Goal: Navigation & Orientation: Find specific page/section

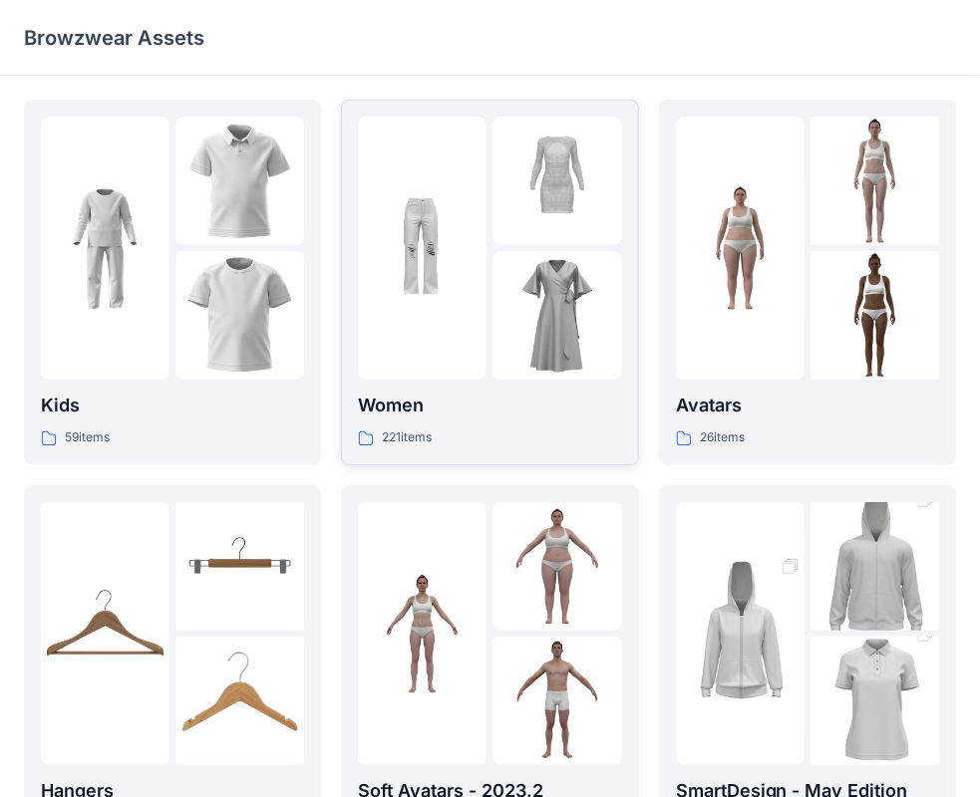
click at [540, 392] on p "Women" at bounding box center [489, 406] width 263 height 28
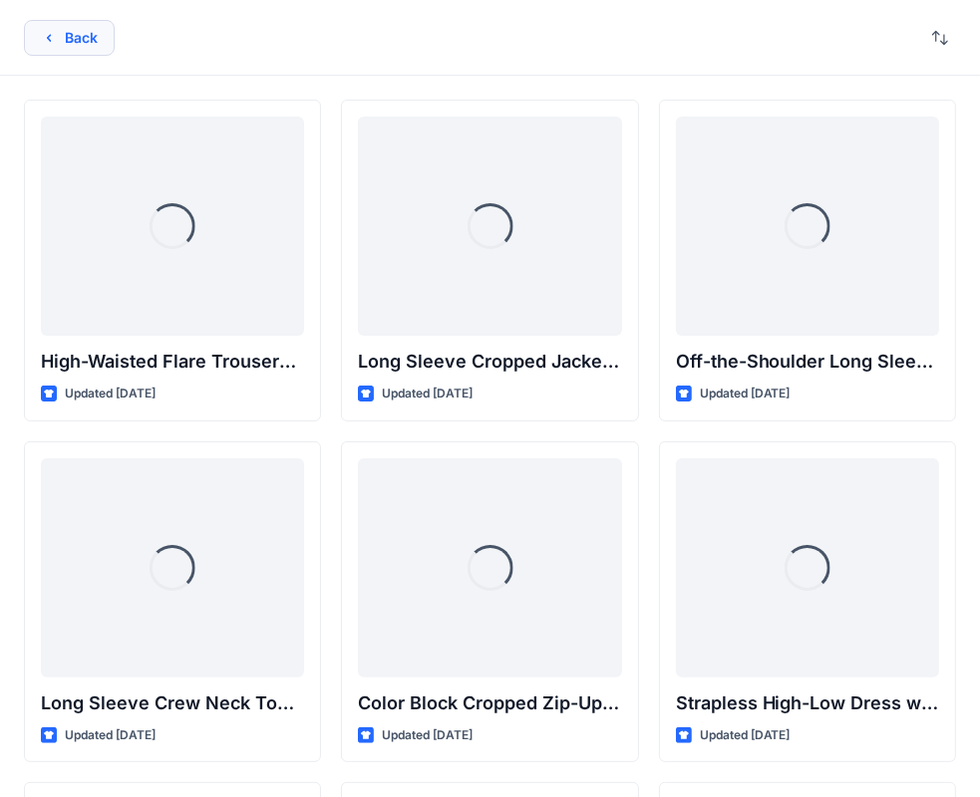
click at [107, 47] on button "Back" at bounding box center [69, 38] width 91 height 36
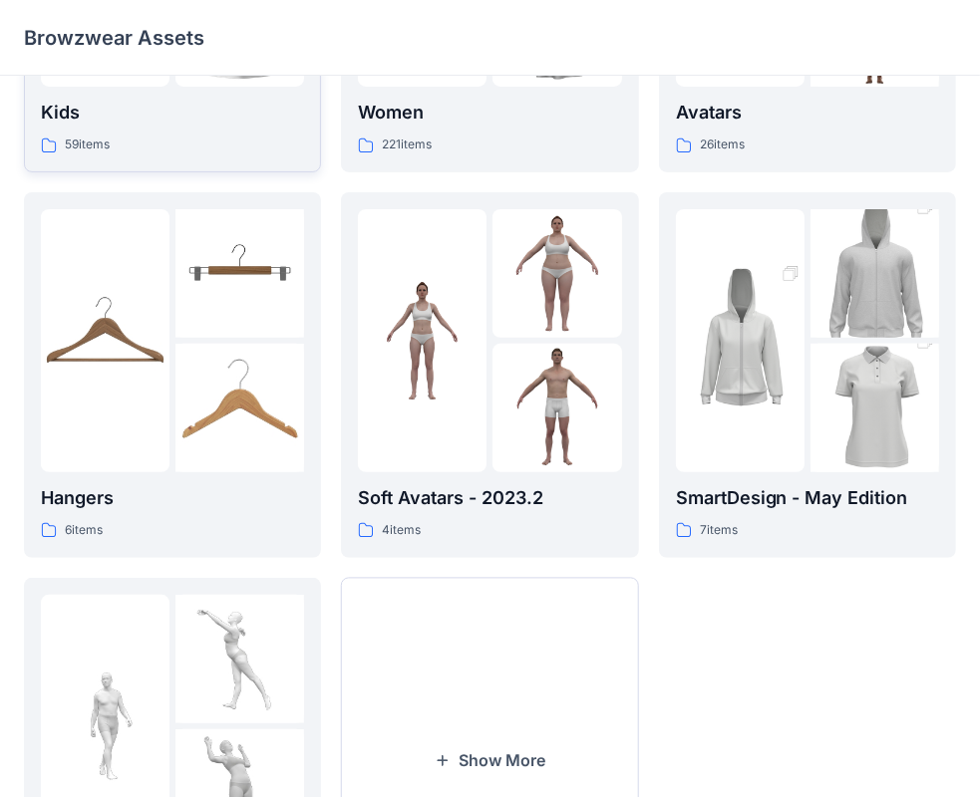
scroll to position [295, 0]
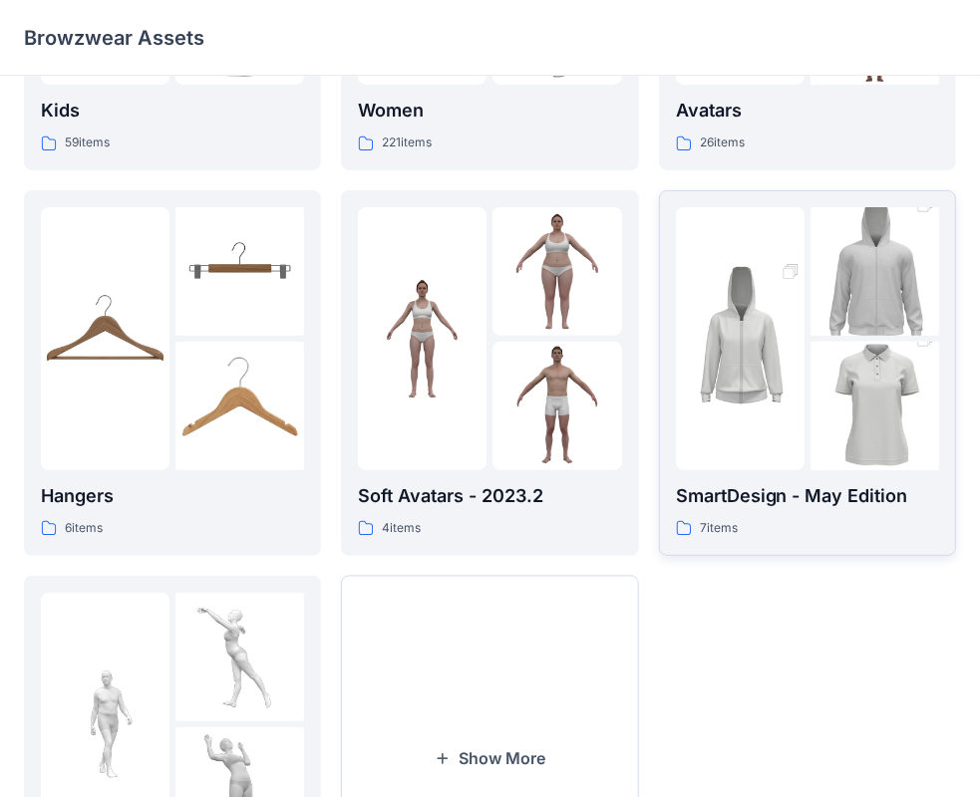
click at [751, 501] on p "SmartDesign - May Edition" at bounding box center [807, 496] width 263 height 28
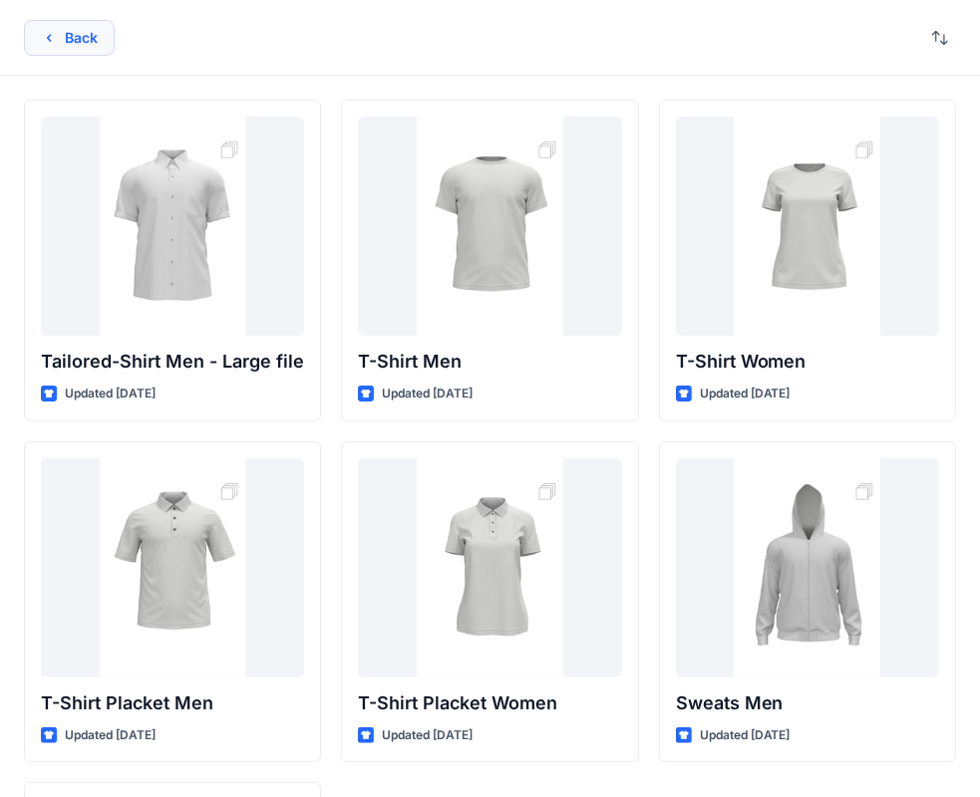
click at [83, 34] on button "Back" at bounding box center [69, 38] width 91 height 36
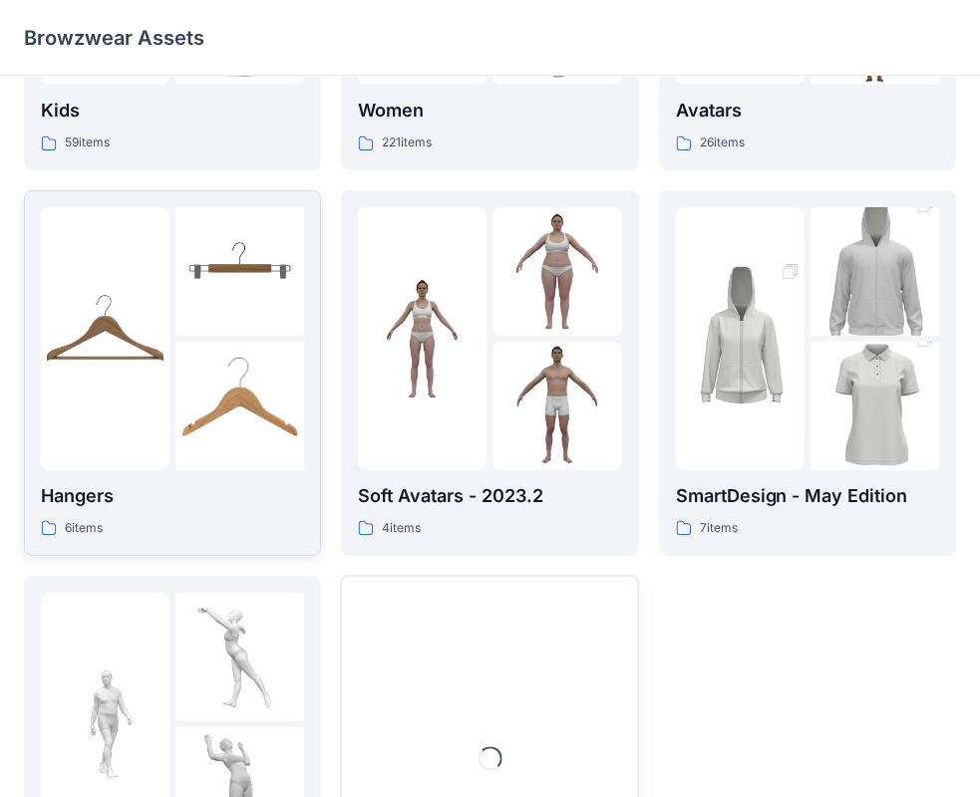
scroll to position [494, 0]
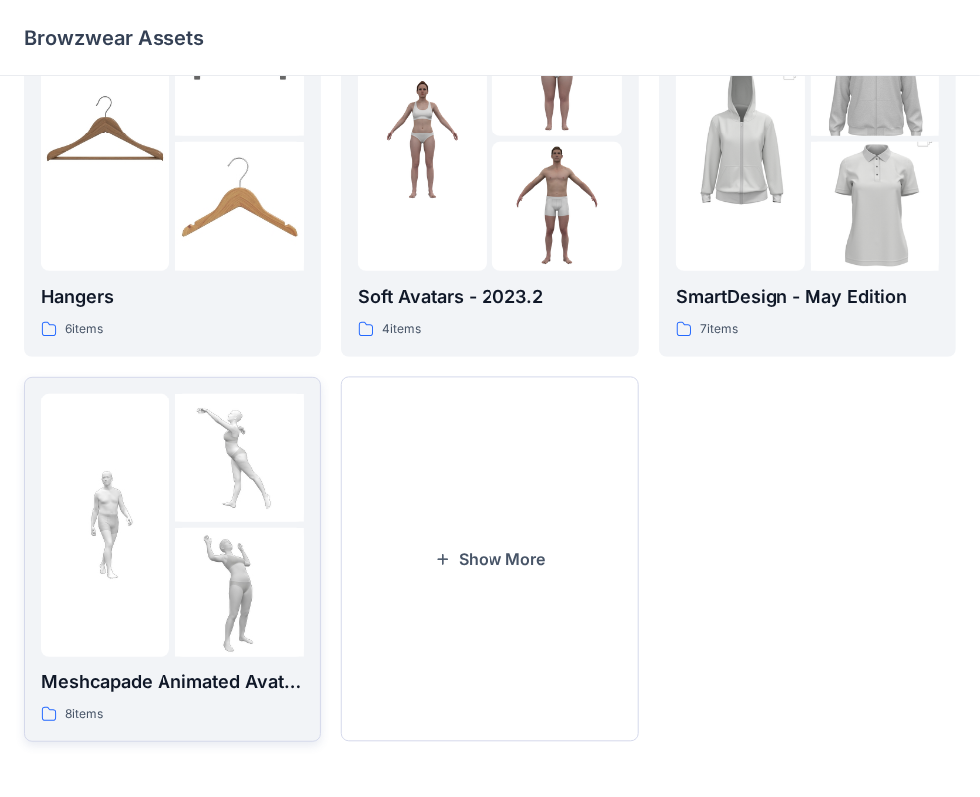
click at [139, 448] on div at bounding box center [105, 525] width 129 height 263
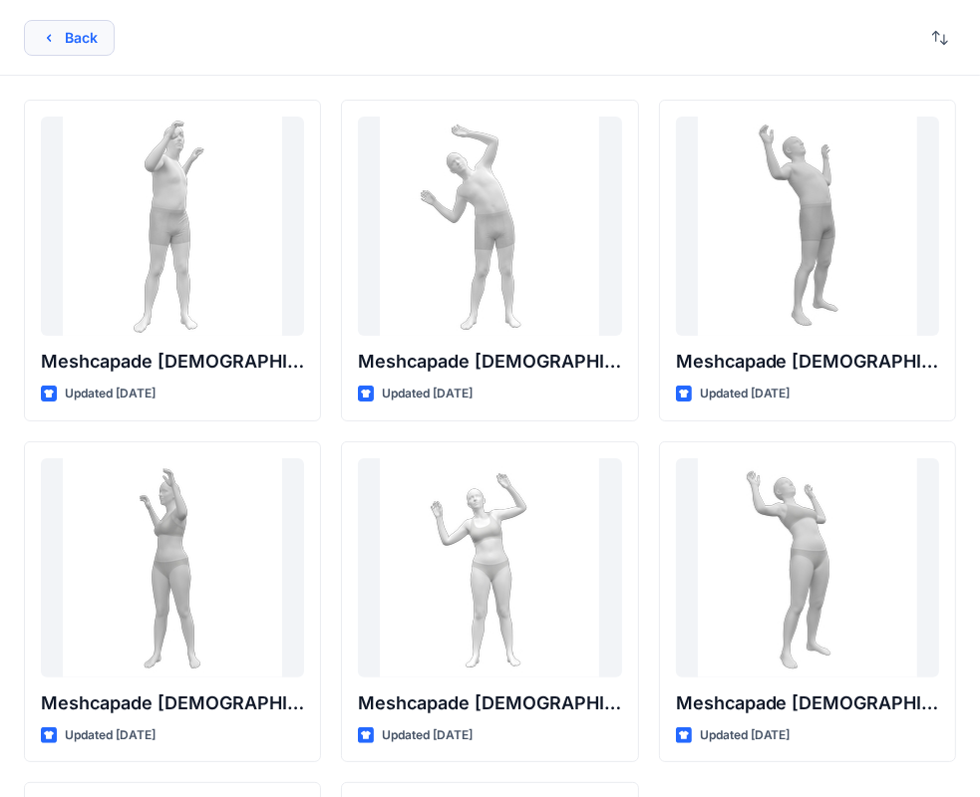
click at [83, 48] on button "Back" at bounding box center [69, 38] width 91 height 36
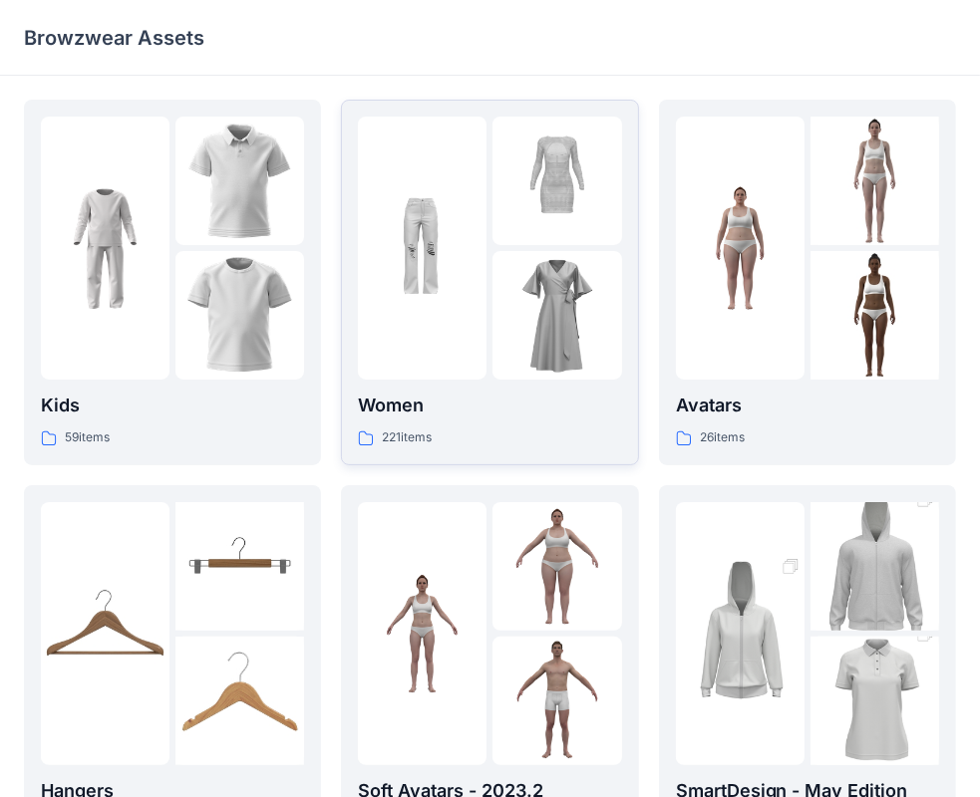
click at [490, 286] on div at bounding box center [489, 248] width 263 height 263
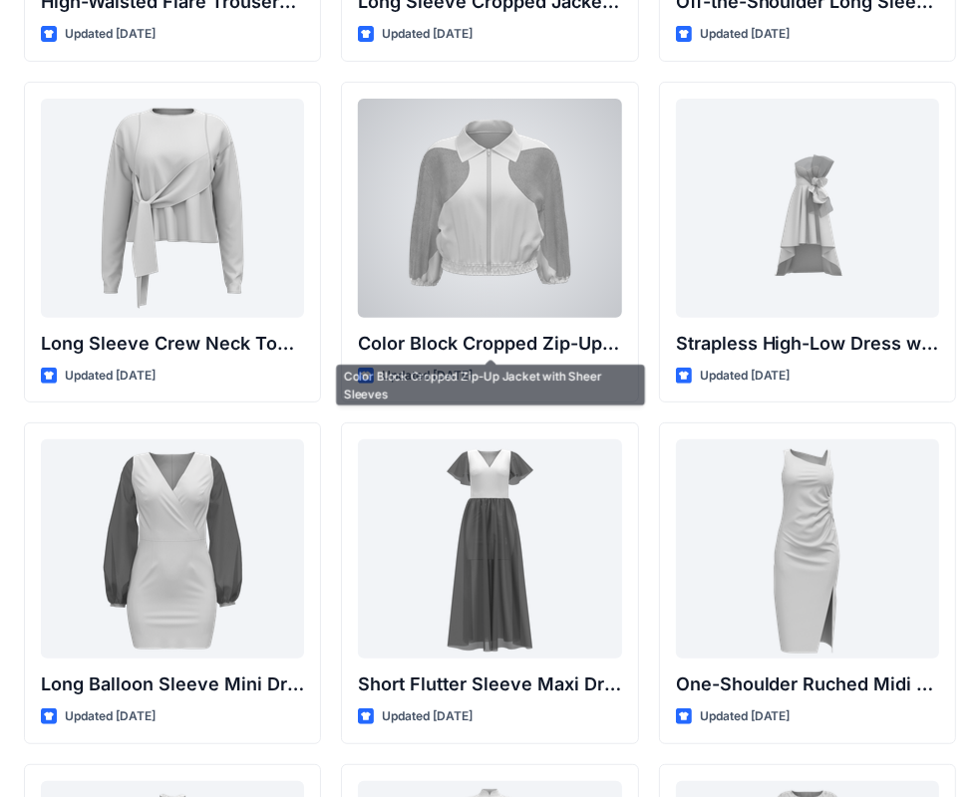
scroll to position [362, 0]
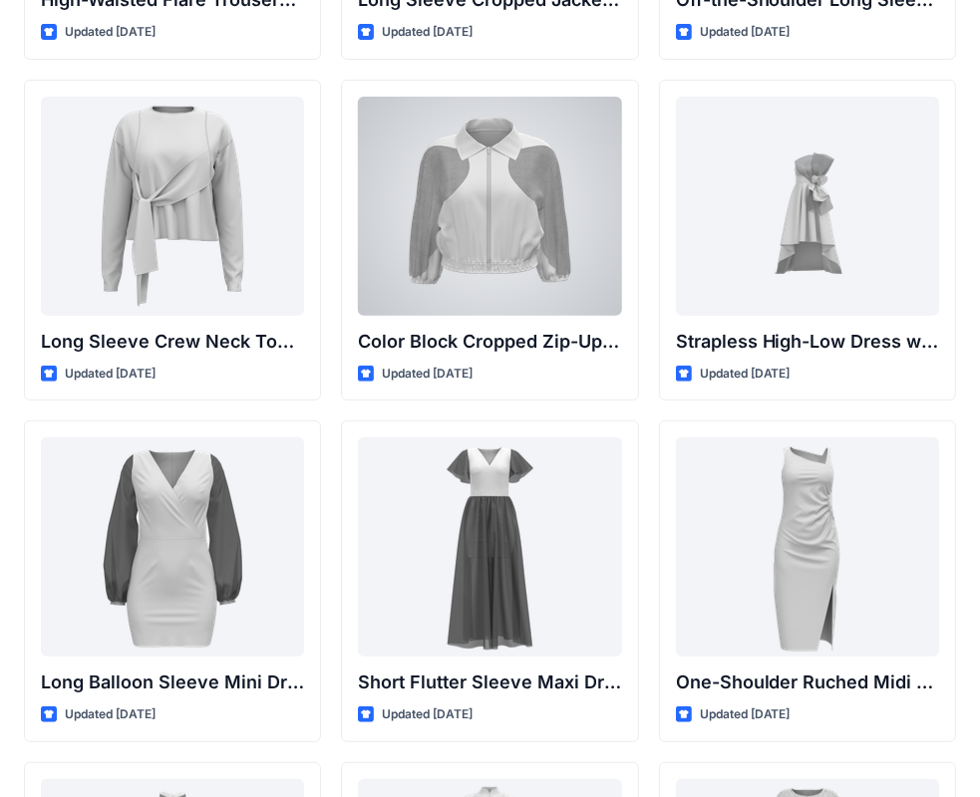
click at [490, 286] on div at bounding box center [489, 206] width 263 height 219
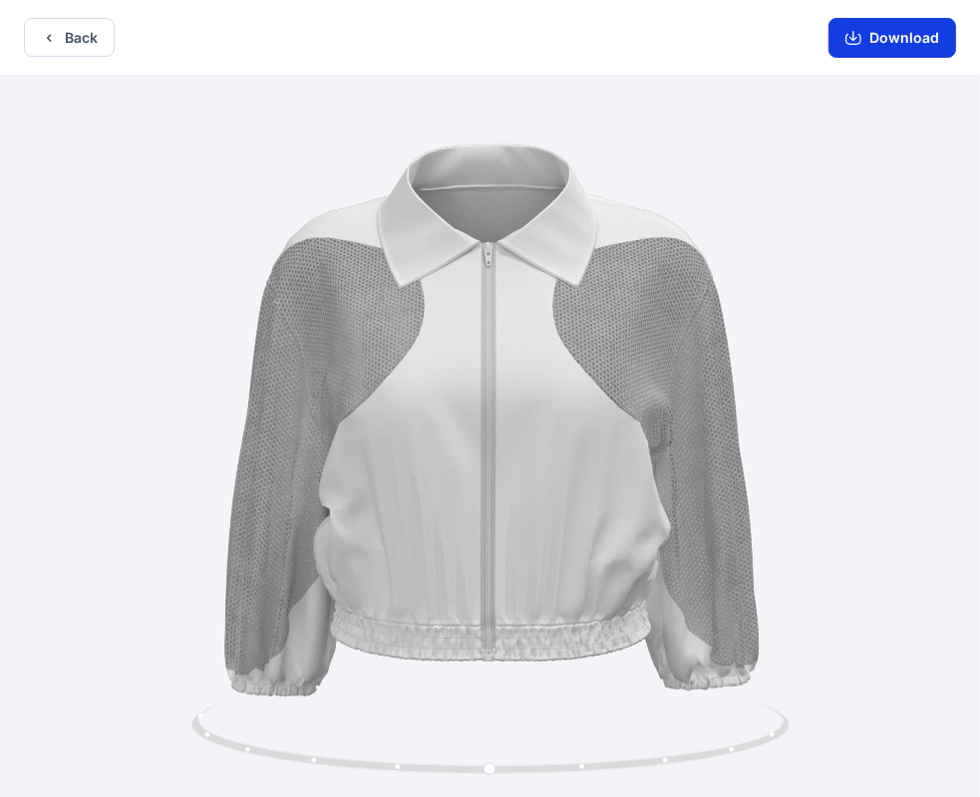
click at [918, 25] on button "Download" at bounding box center [892, 38] width 128 height 40
